Goal: Check status: Check status

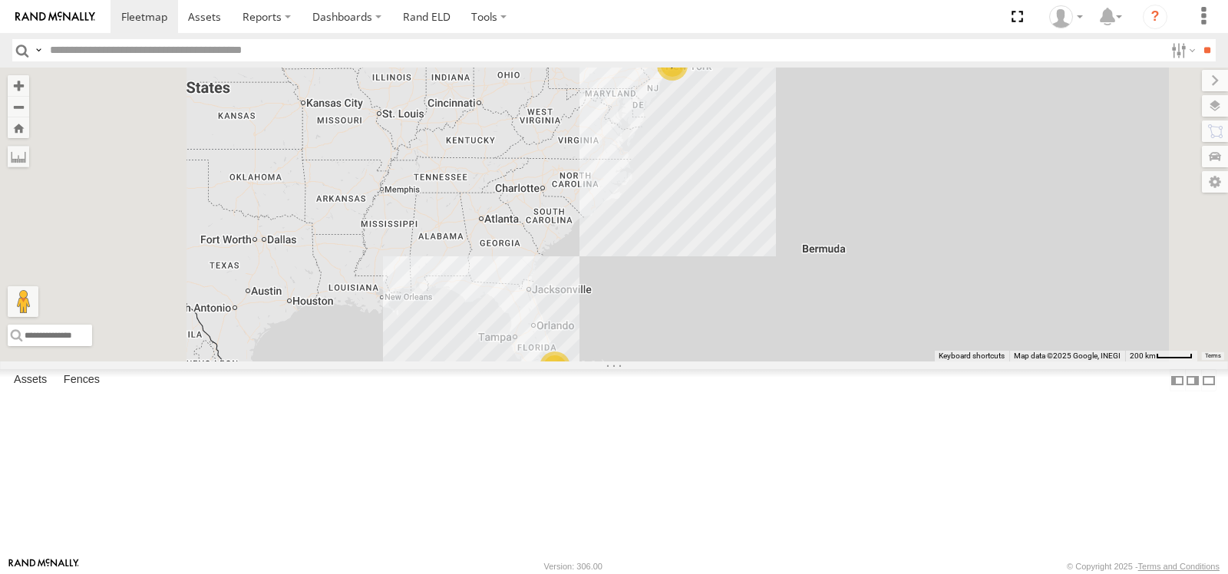
click at [0, 0] on span at bounding box center [0, 0] width 0 height 0
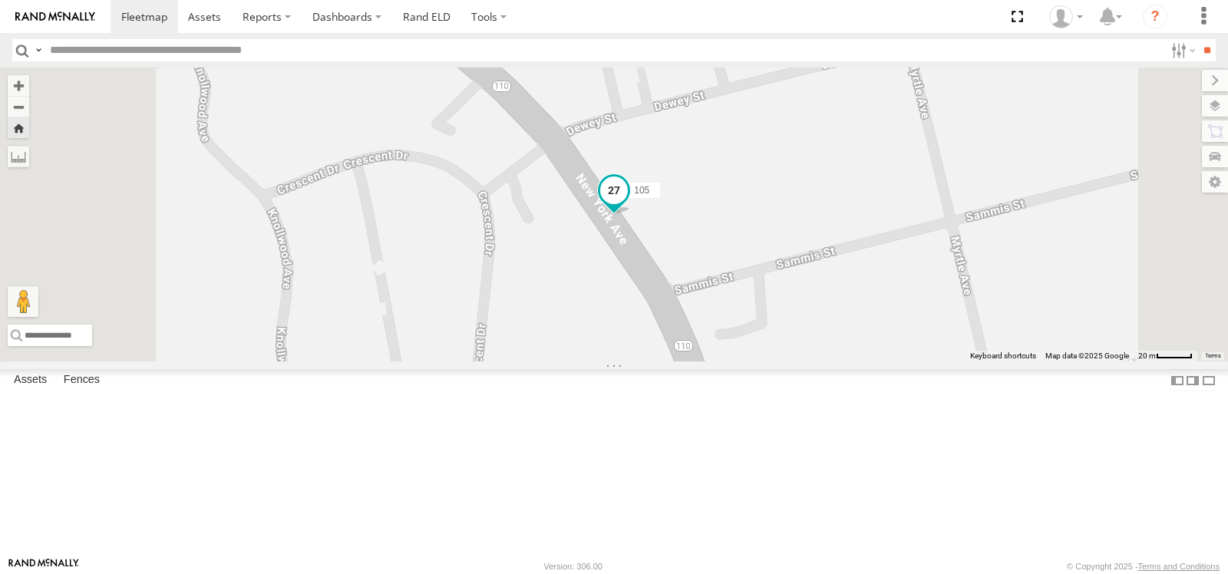
click at [628, 204] on span at bounding box center [614, 191] width 28 height 28
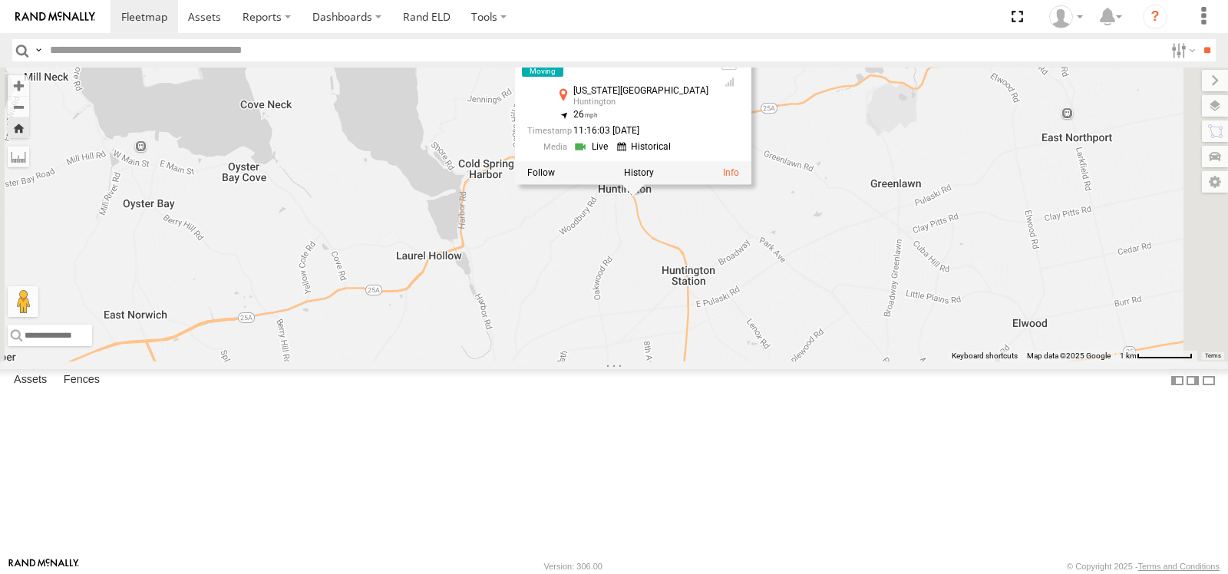
drag, startPoint x: 618, startPoint y: 501, endPoint x: 765, endPoint y: 395, distance: 181.5
click at [765, 362] on div "105 [STREET_ADDRESS][US_STATE] 26 11:16:03 [DATE]" at bounding box center [614, 215] width 1228 height 294
click at [654, 178] on label at bounding box center [639, 172] width 30 height 11
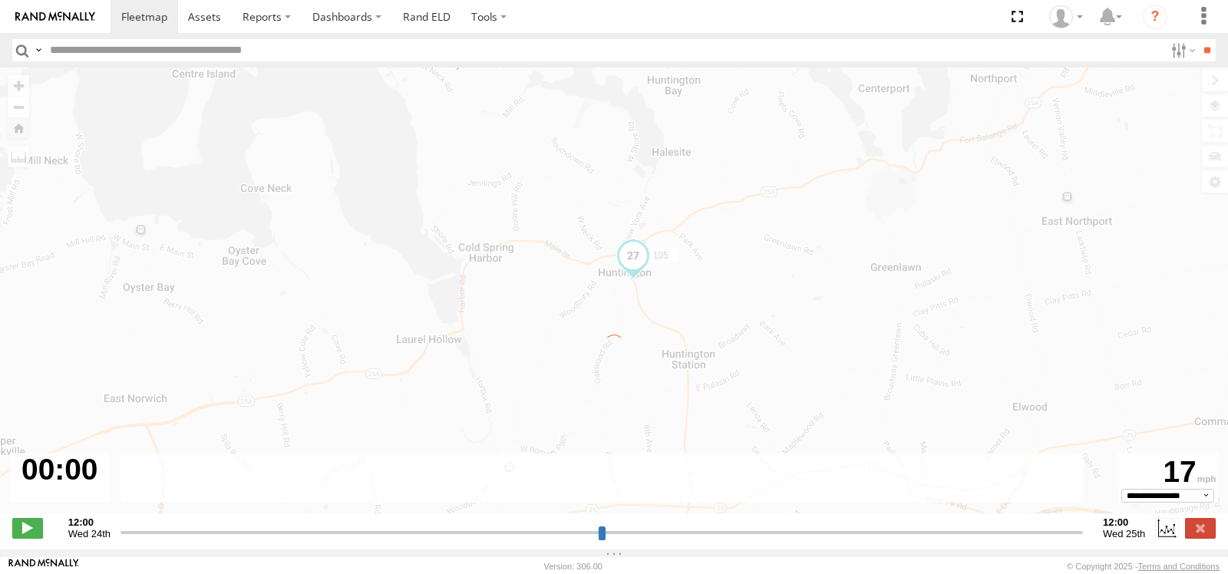
type input "**********"
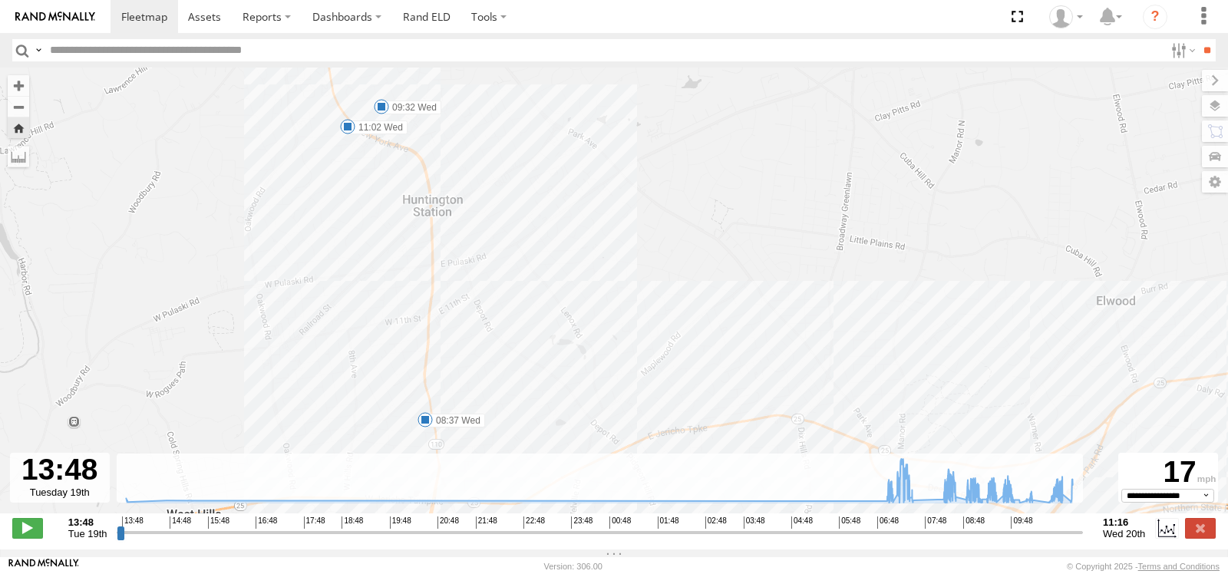
drag, startPoint x: 490, startPoint y: 198, endPoint x: 618, endPoint y: 347, distance: 196.5
click at [618, 347] on div "105 07:11 Wed 07:23 Wed 07:38 Wed 08:13 Wed 08:15 Wed 08:37 Wed 09:13 Wed 09:32…" at bounding box center [614, 299] width 1228 height 462
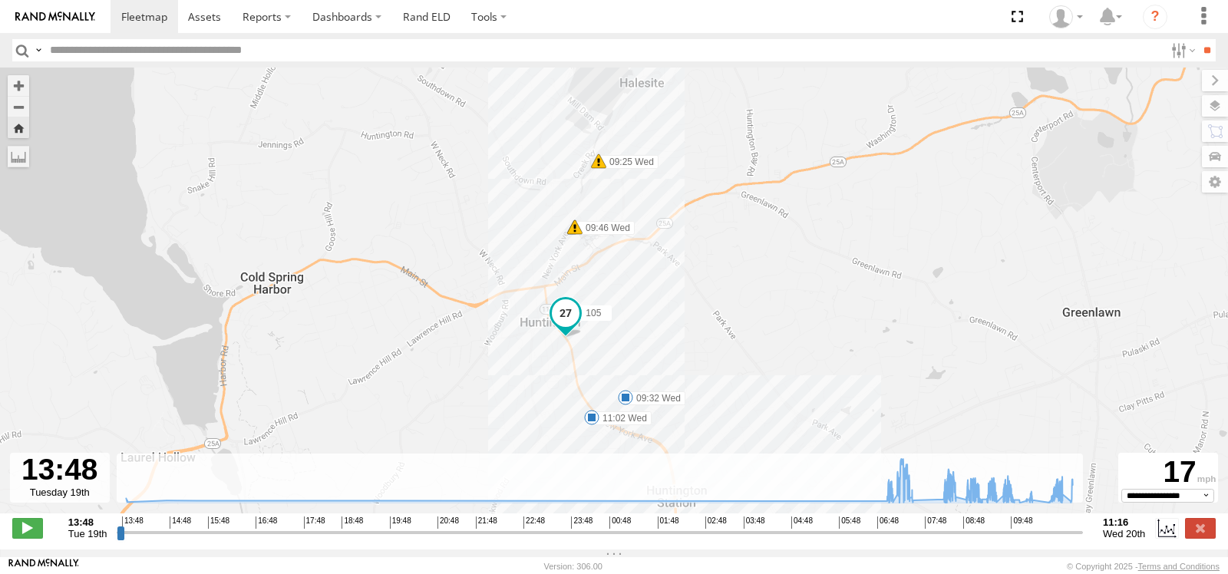
drag, startPoint x: 676, startPoint y: 262, endPoint x: 695, endPoint y: 329, distance: 69.3
click at [695, 329] on div "105 07:11 Wed 07:23 Wed 07:38 Wed 08:13 Wed 08:15 Wed 08:37 Wed 09:13 Wed 09:32…" at bounding box center [614, 299] width 1228 height 462
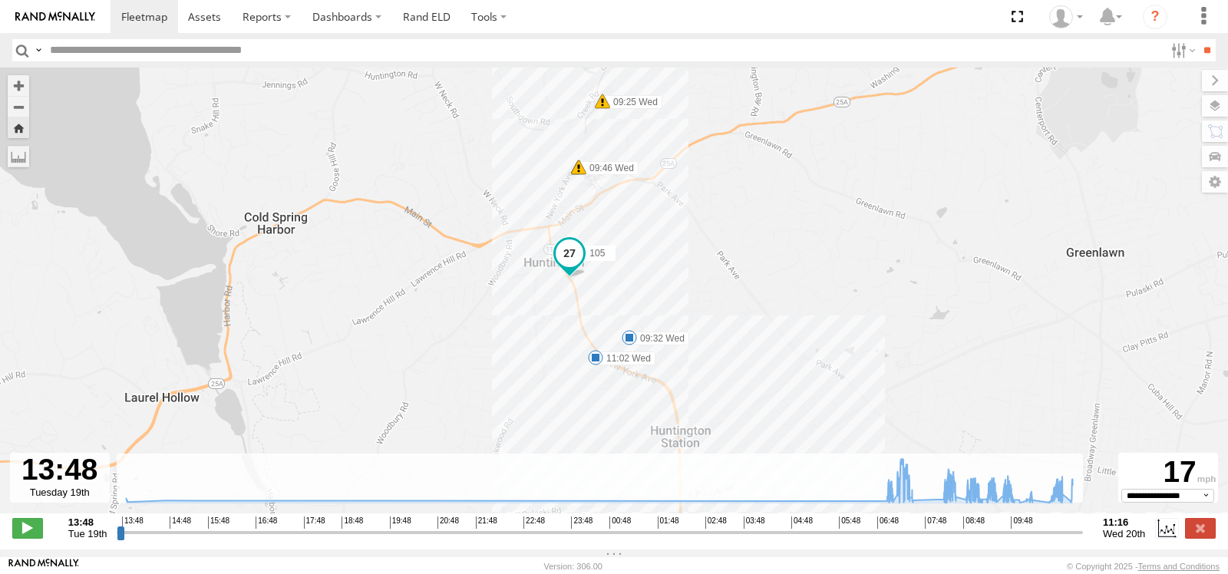
drag, startPoint x: 720, startPoint y: 365, endPoint x: 724, endPoint y: 301, distance: 64.6
click at [724, 301] on div "105 07:11 Wed 07:23 Wed 07:38 Wed 08:13 Wed 08:15 Wed 08:37 Wed 09:13 Wed 09:32…" at bounding box center [614, 299] width 1228 height 462
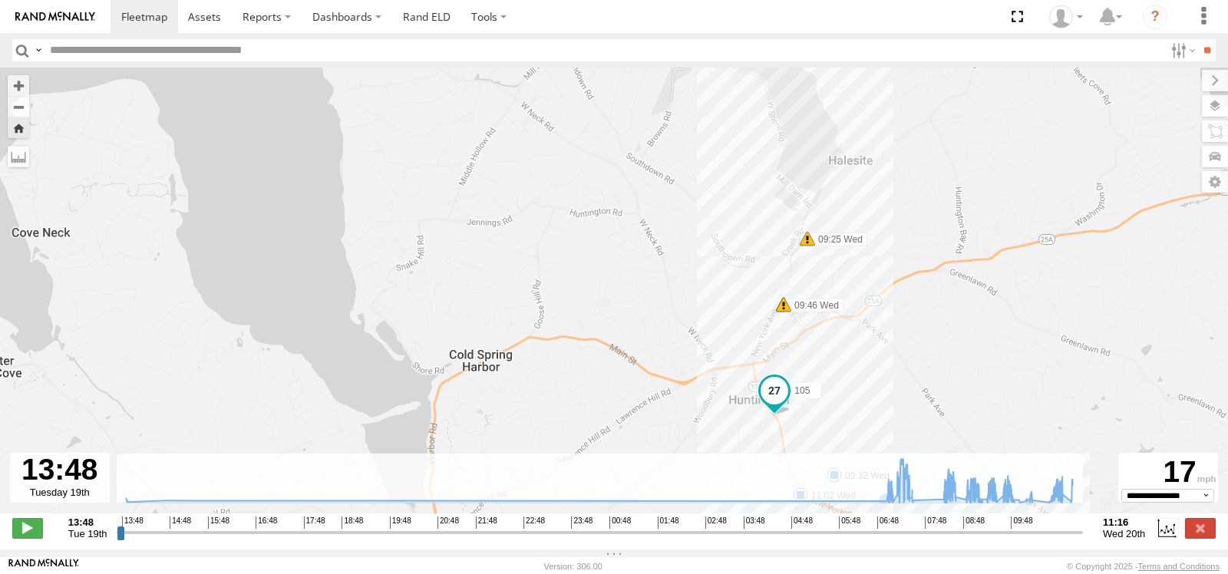
drag, startPoint x: 651, startPoint y: 227, endPoint x: 858, endPoint y: 365, distance: 248.1
click at [858, 365] on div "105 07:11 Wed 07:23 Wed 07:38 Wed 08:13 Wed 08:15 Wed 08:37 Wed 09:13 Wed 09:32…" at bounding box center [614, 299] width 1228 height 462
